Goal: Browse casually

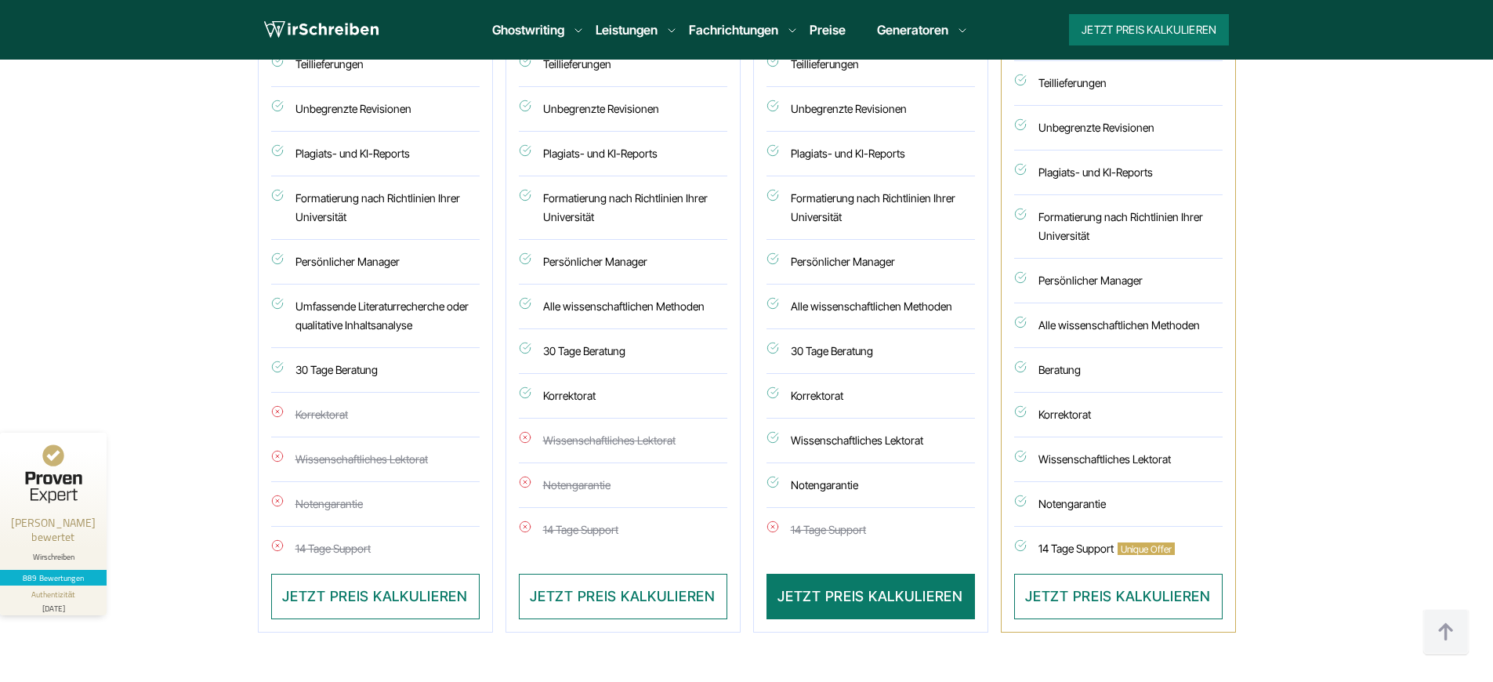
scroll to position [4400, 0]
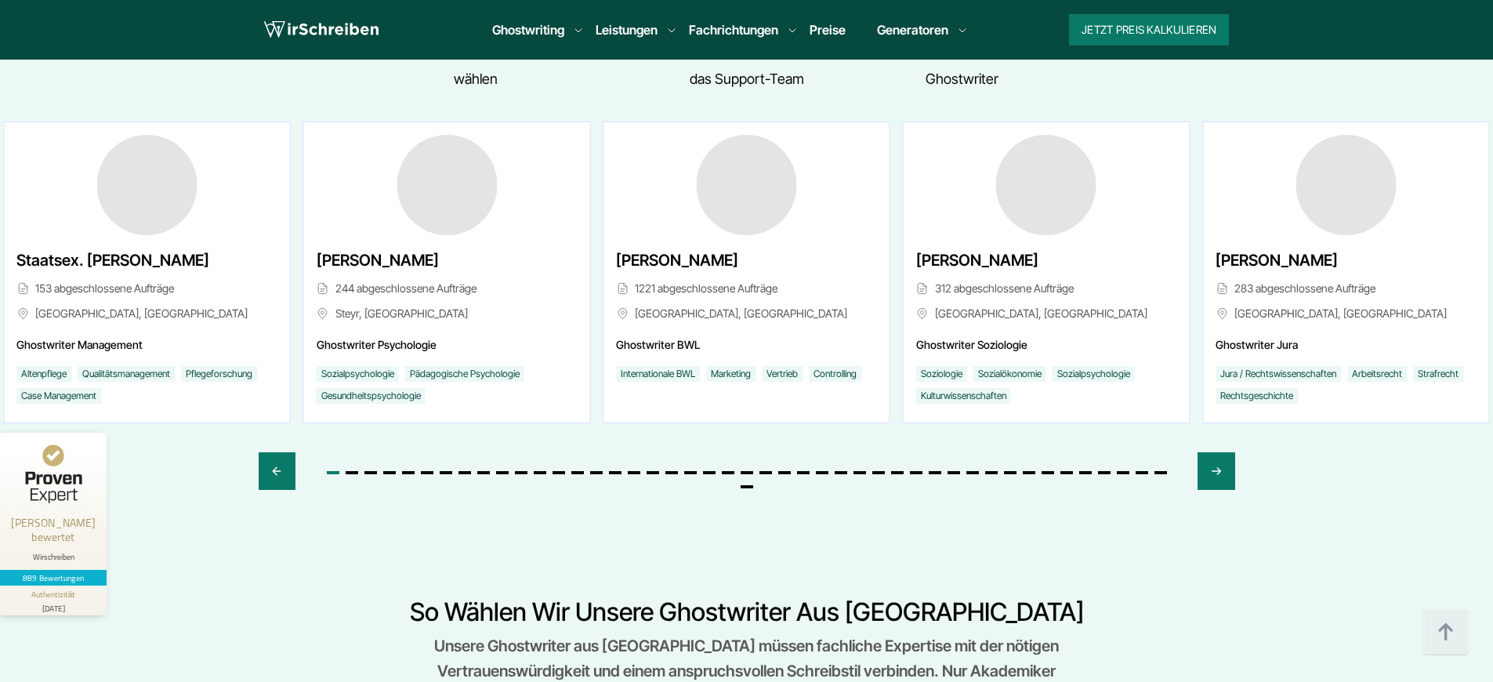
scroll to position [0, 2099]
